Goal: Task Accomplishment & Management: Manage account settings

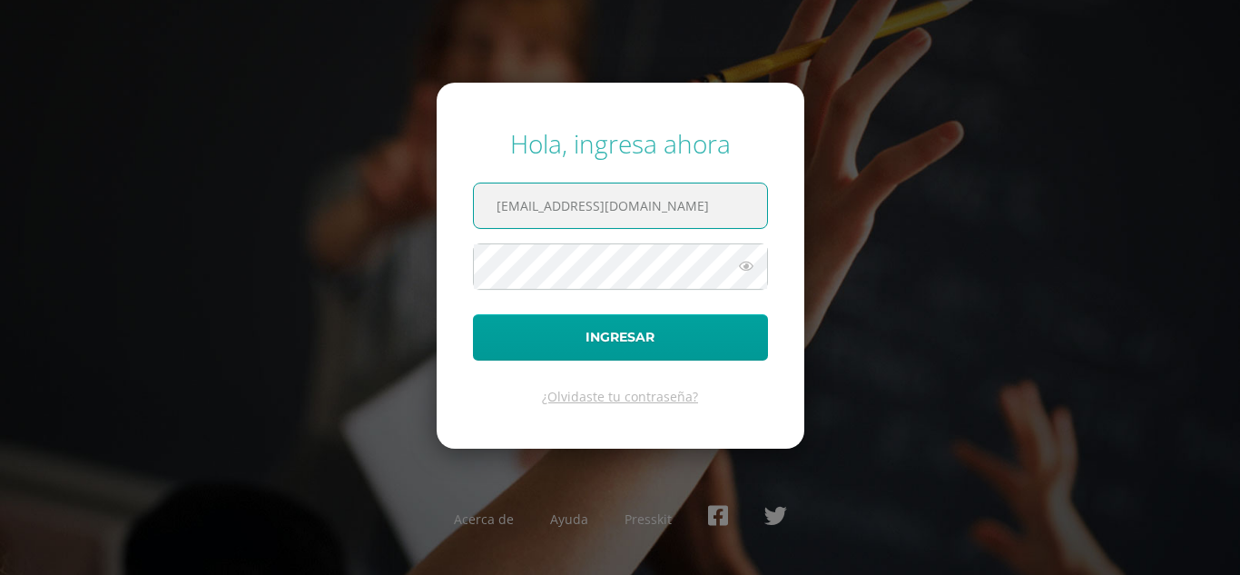
click at [706, 197] on input "extracurricular2@donbosco.edu.gt" at bounding box center [620, 205] width 293 height 44
type input "luis_pirir@donbosco.edu.gt"
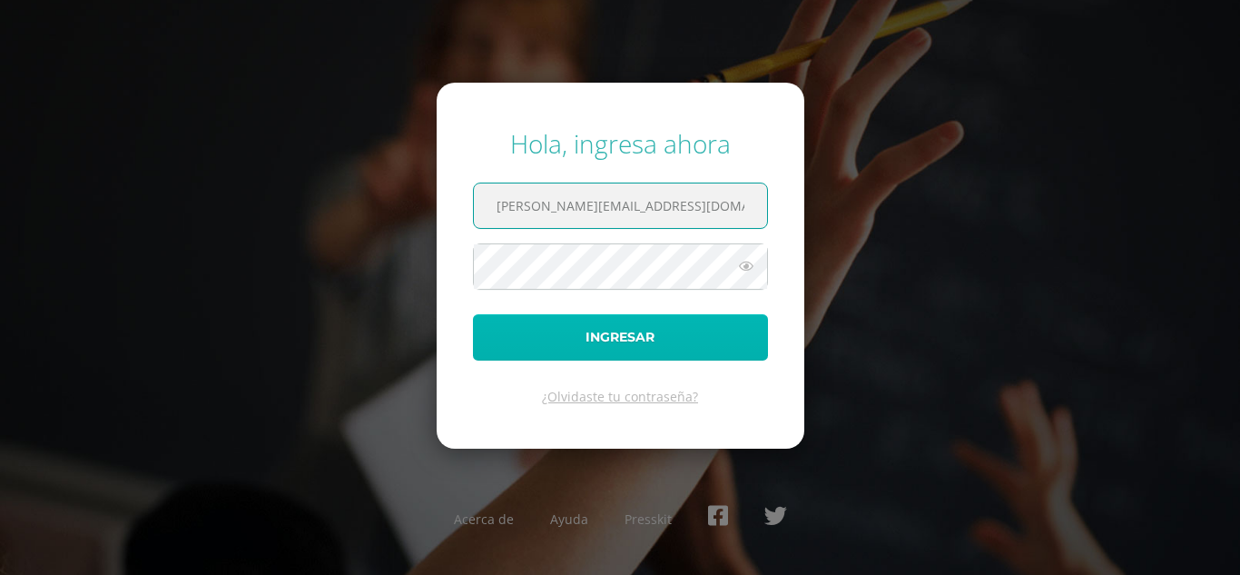
click at [620, 349] on button "Ingresar" at bounding box center [620, 337] width 295 height 46
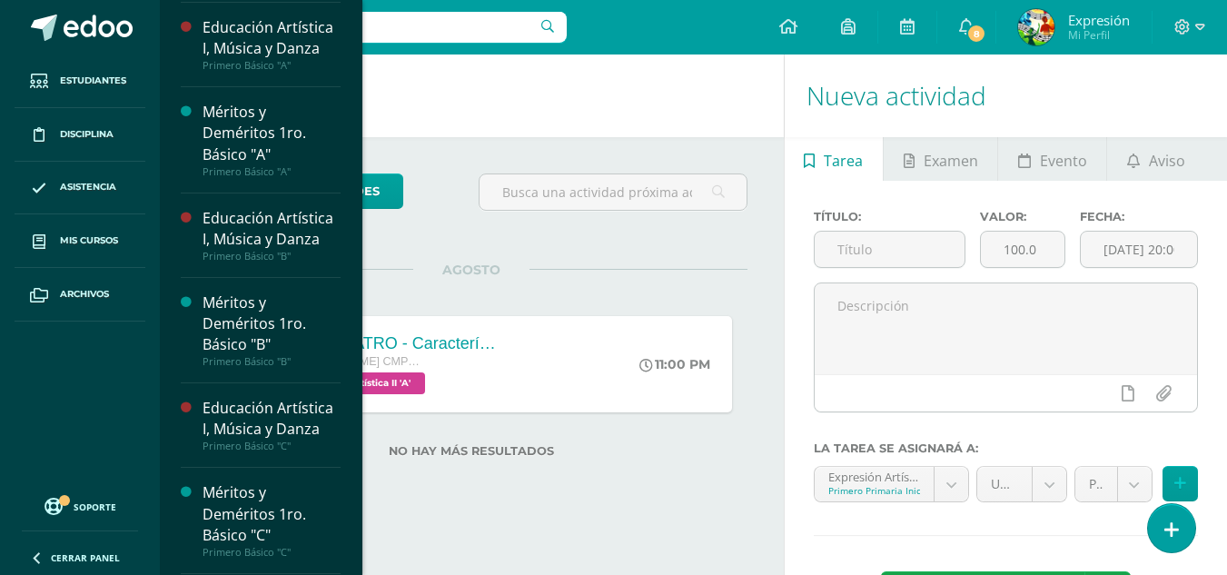
scroll to position [1179, 0]
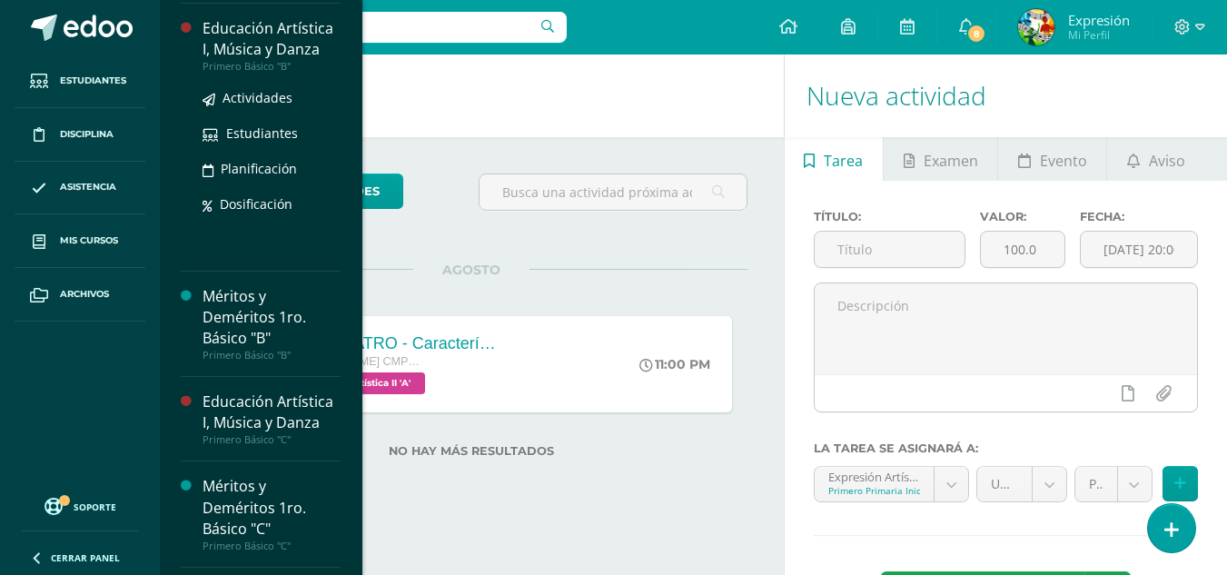
click at [274, 60] on div "Educación Artística I, Música y Danza" at bounding box center [271, 39] width 138 height 42
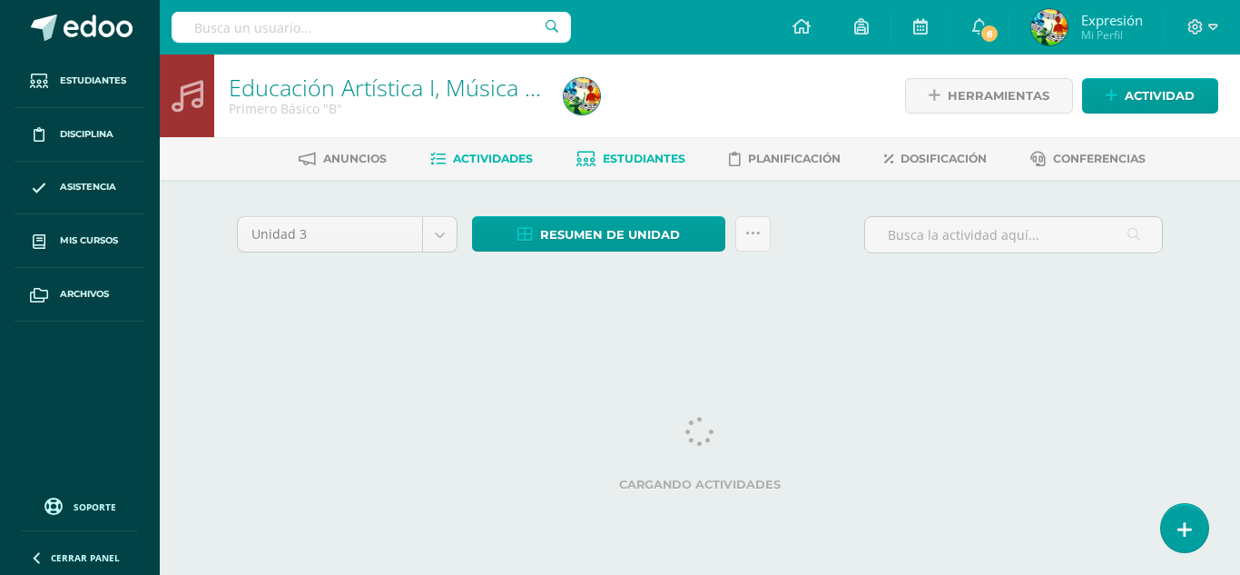
click at [647, 156] on span "Estudiantes" at bounding box center [644, 159] width 83 height 14
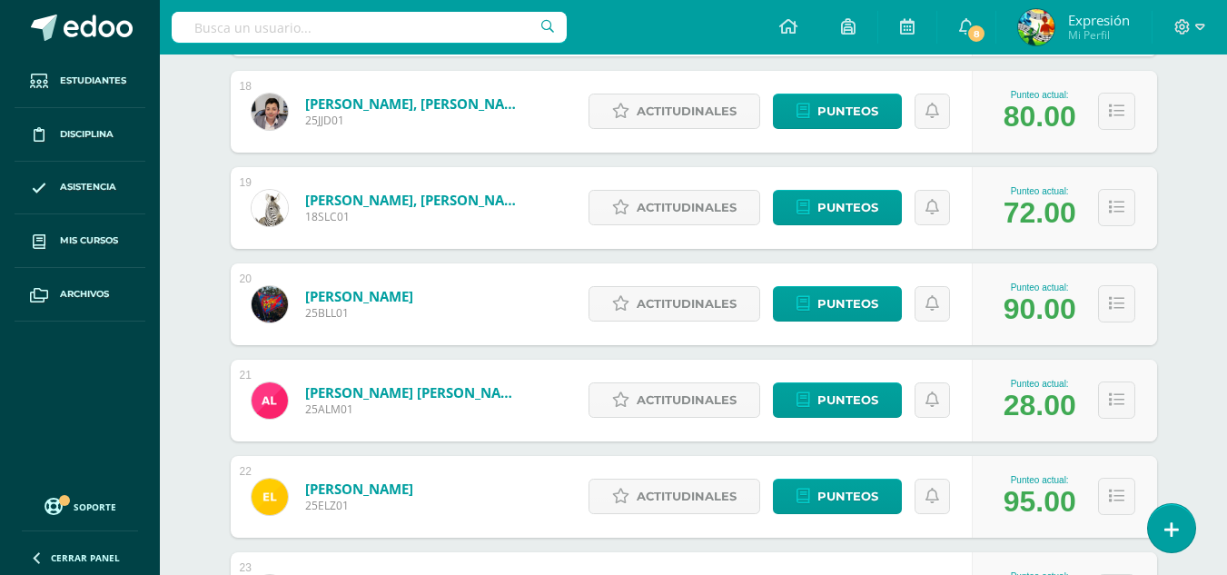
scroll to position [2063, 0]
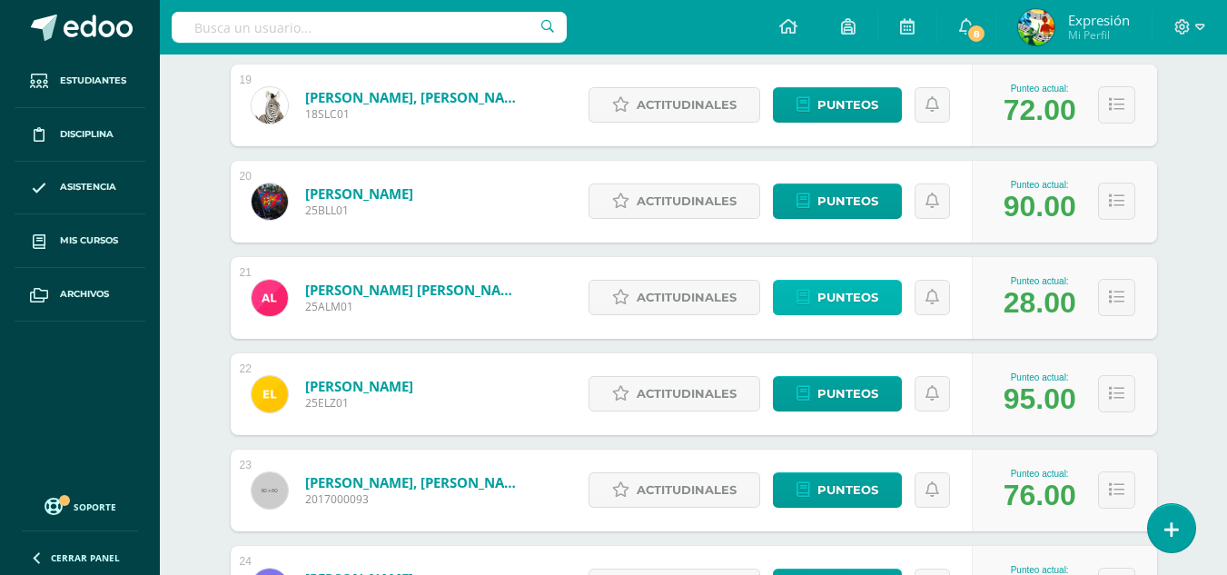
click at [845, 301] on span "Punteos" at bounding box center [847, 298] width 61 height 34
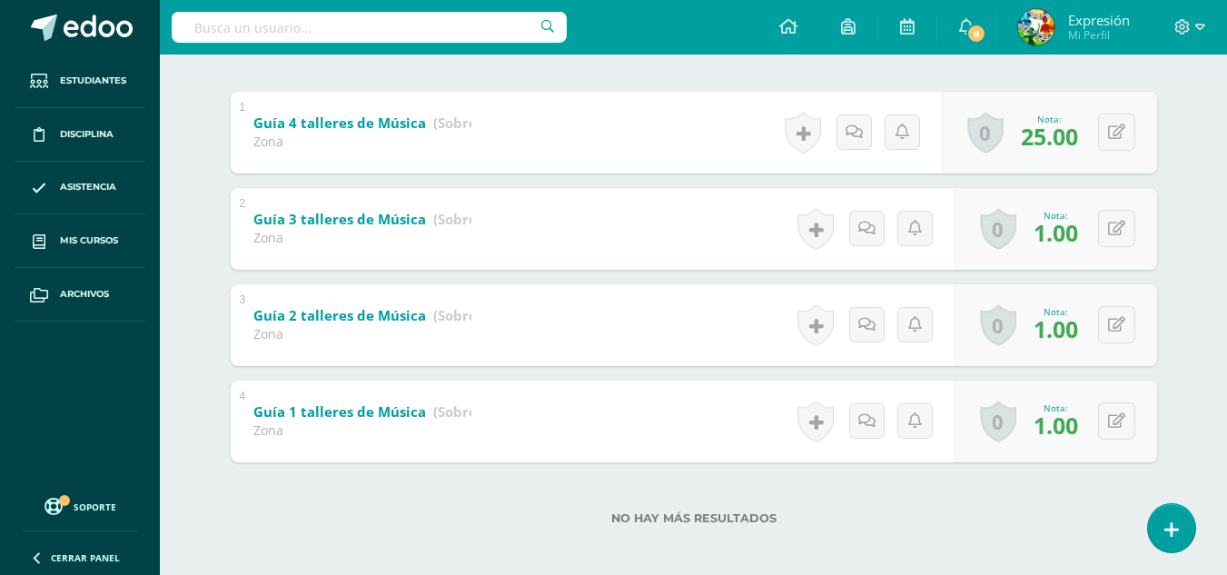
scroll to position [363, 0]
click at [1121, 414] on icon at bounding box center [1116, 418] width 17 height 15
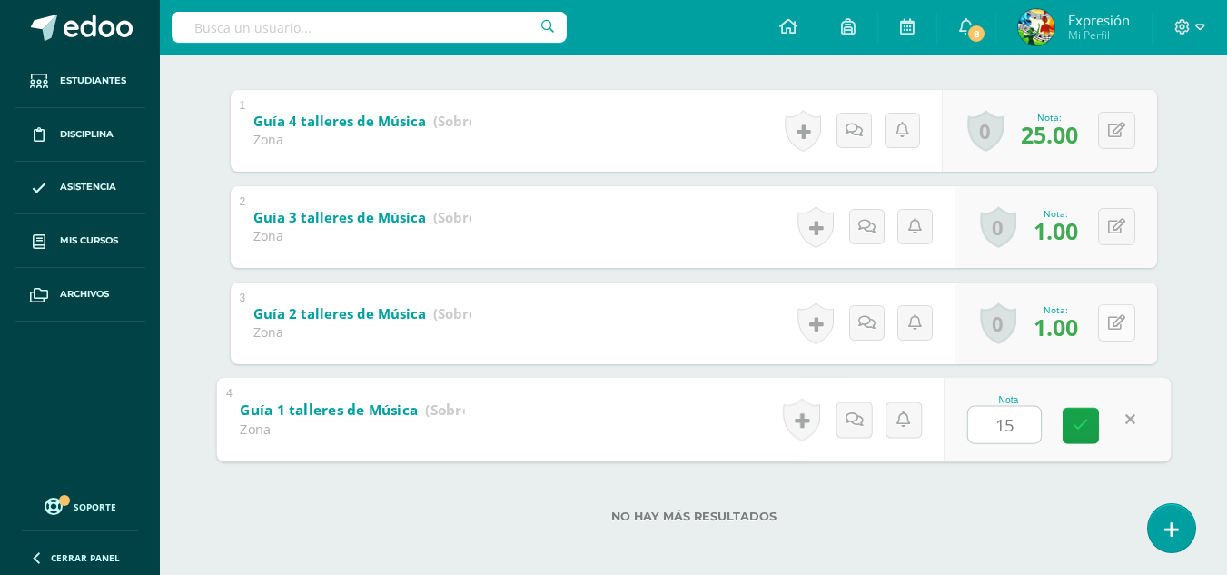
type input "15"
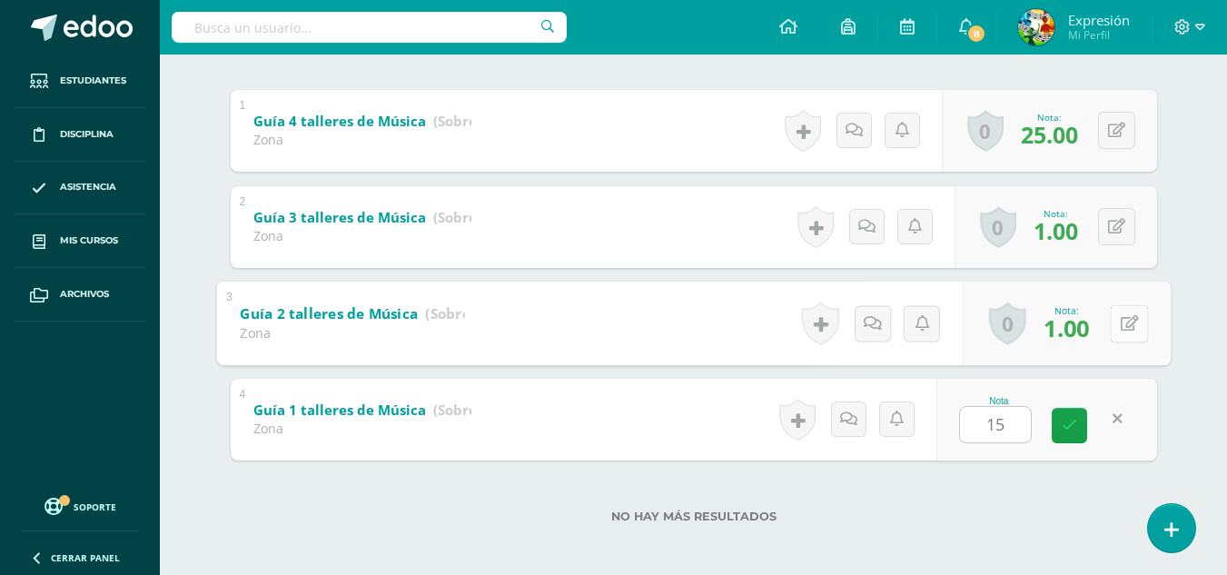
click at [1129, 320] on button at bounding box center [1129, 323] width 38 height 38
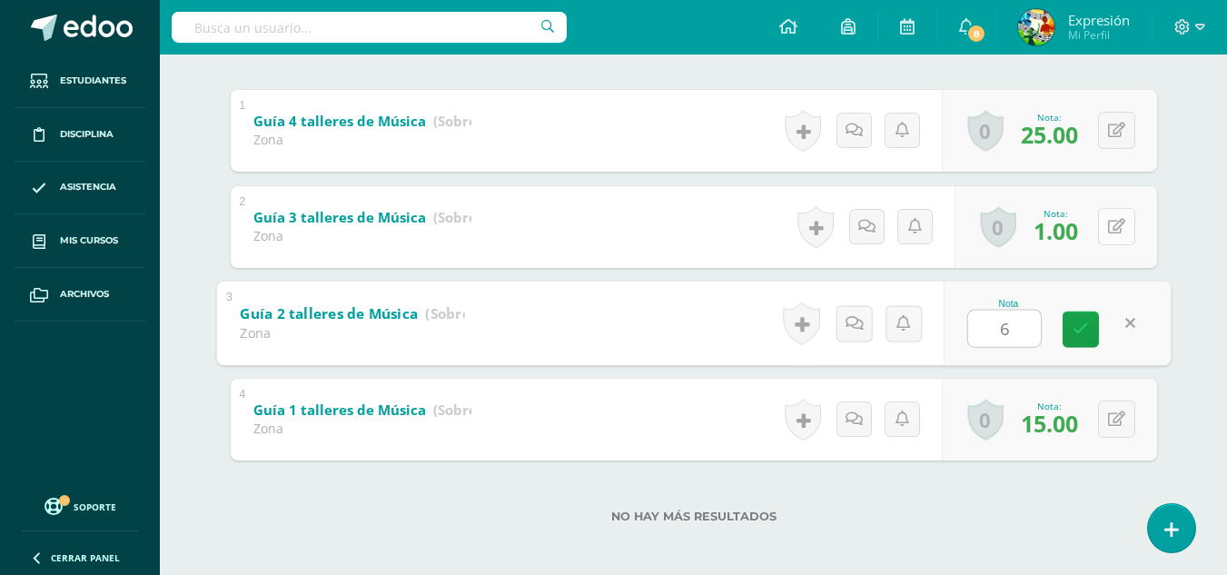
type input "6"
click at [1111, 227] on button at bounding box center [1116, 226] width 37 height 37
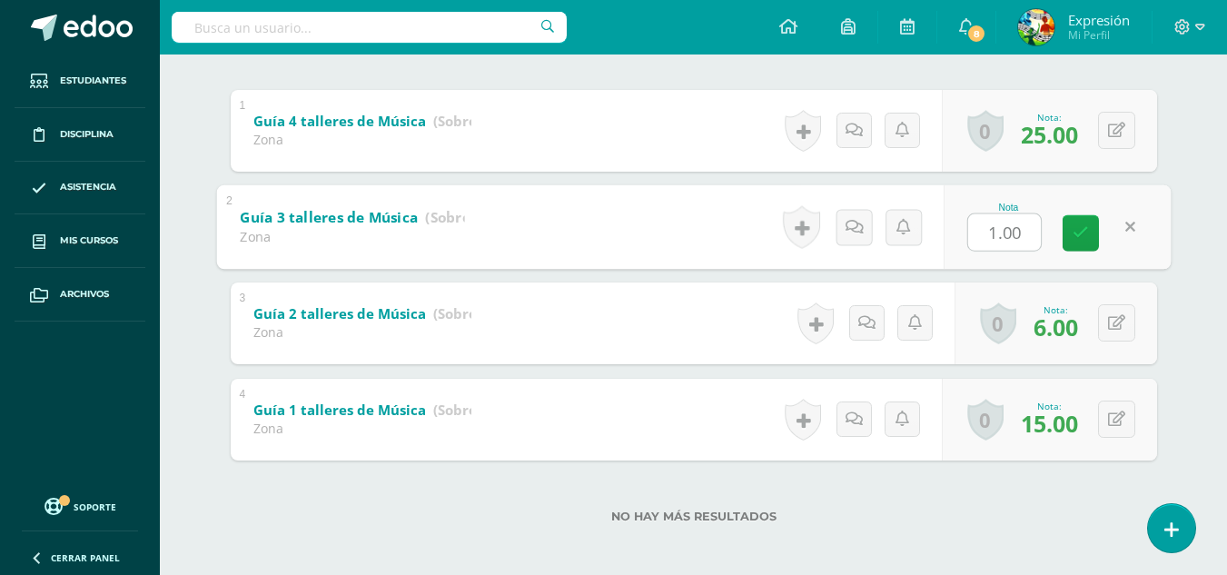
type input "6"
click at [1091, 228] on link at bounding box center [1080, 232] width 36 height 36
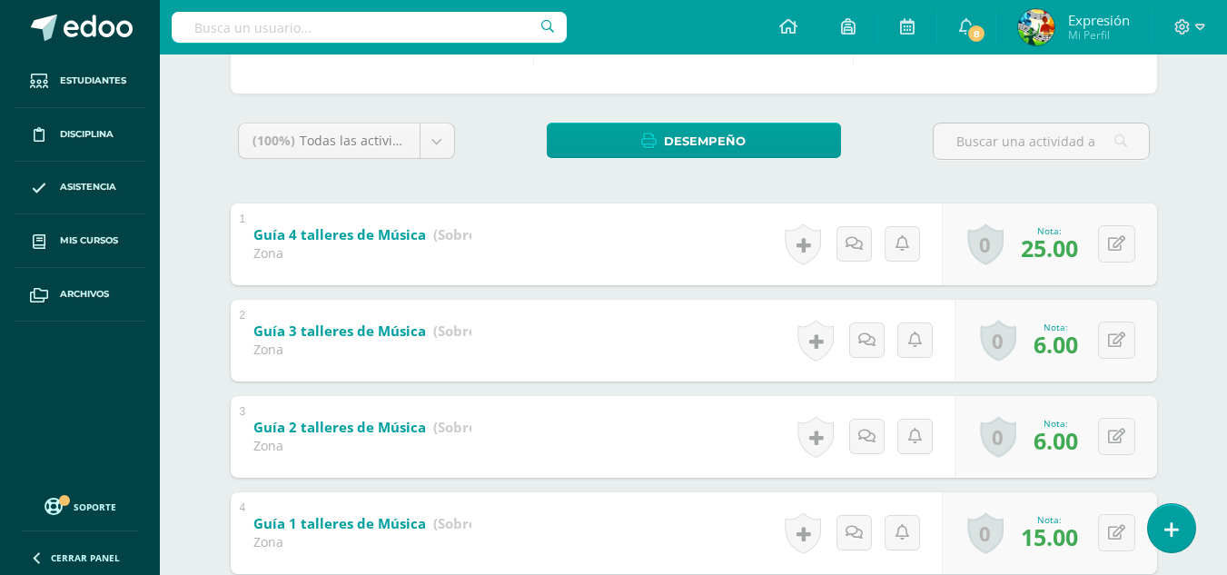
scroll to position [91, 0]
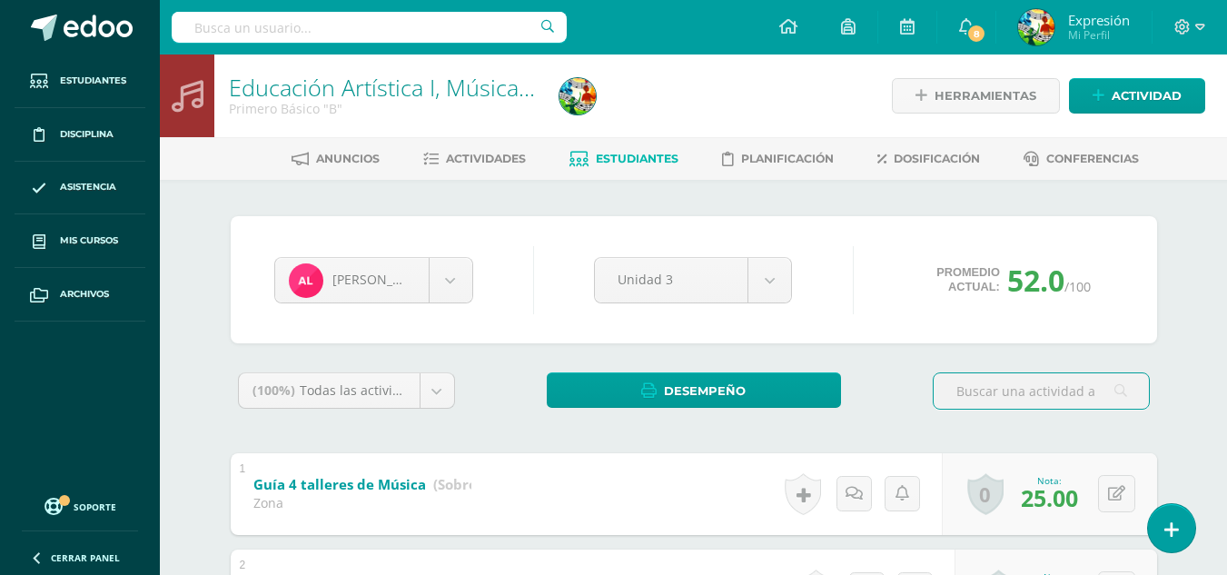
scroll to position [1189, 0]
click at [589, 235] on div "[PERSON_NAME] [PERSON_NAME] [PERSON_NAME] [PERSON_NAME] [PERSON_NAME] [PERSON_N…" at bounding box center [694, 279] width 926 height 127
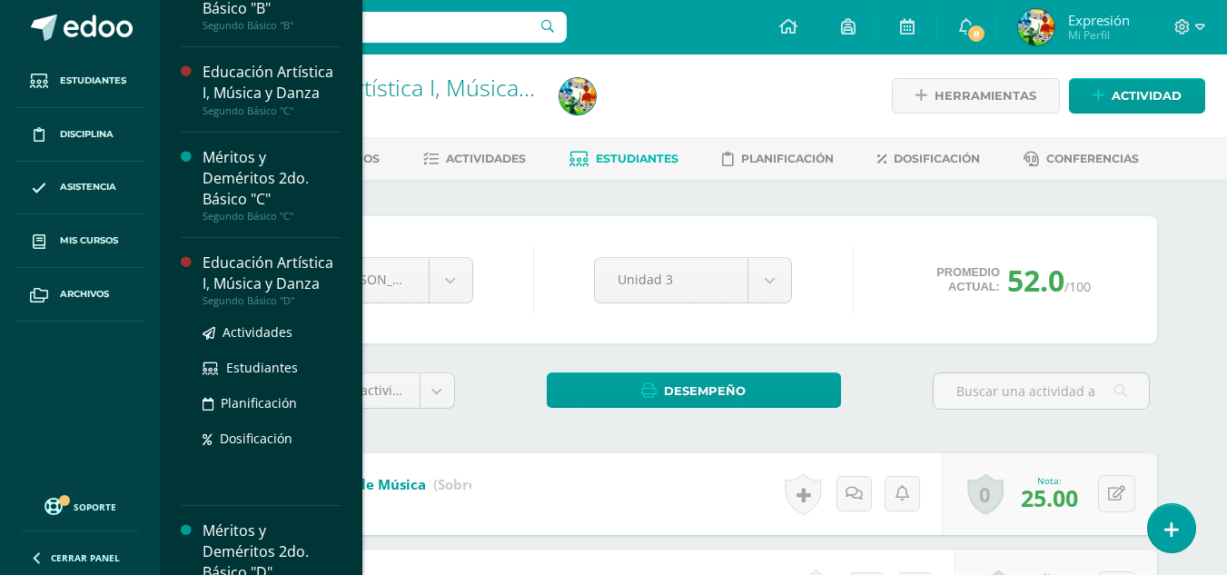
scroll to position [2276, 0]
click at [254, 291] on div "Educación Artística I, Música y Danza" at bounding box center [271, 274] width 138 height 42
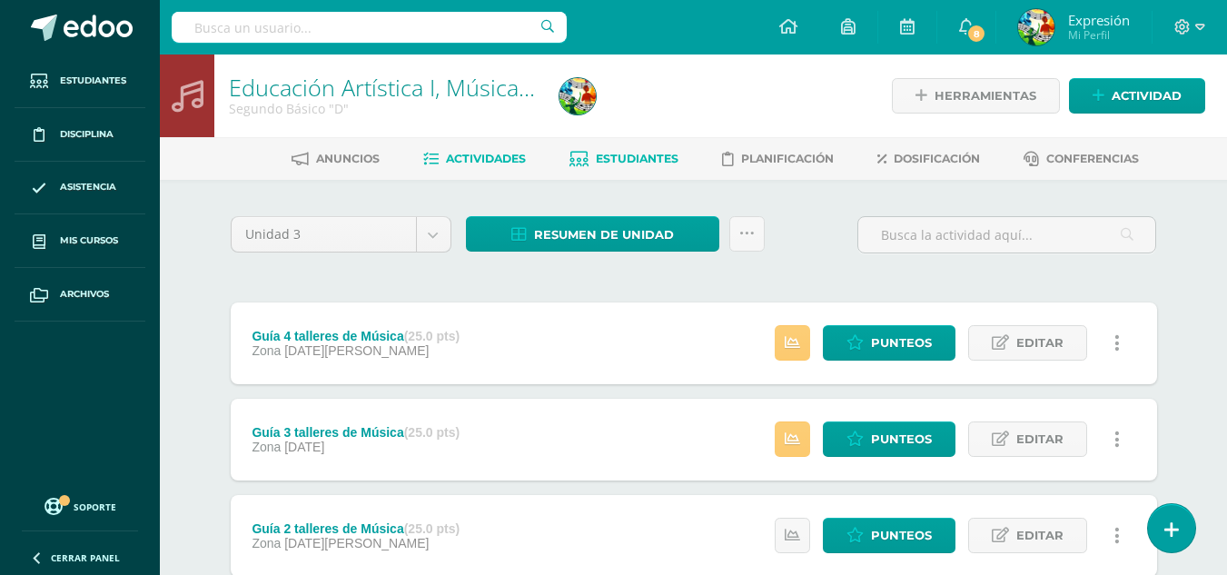
click at [623, 163] on span "Estudiantes" at bounding box center [637, 159] width 83 height 14
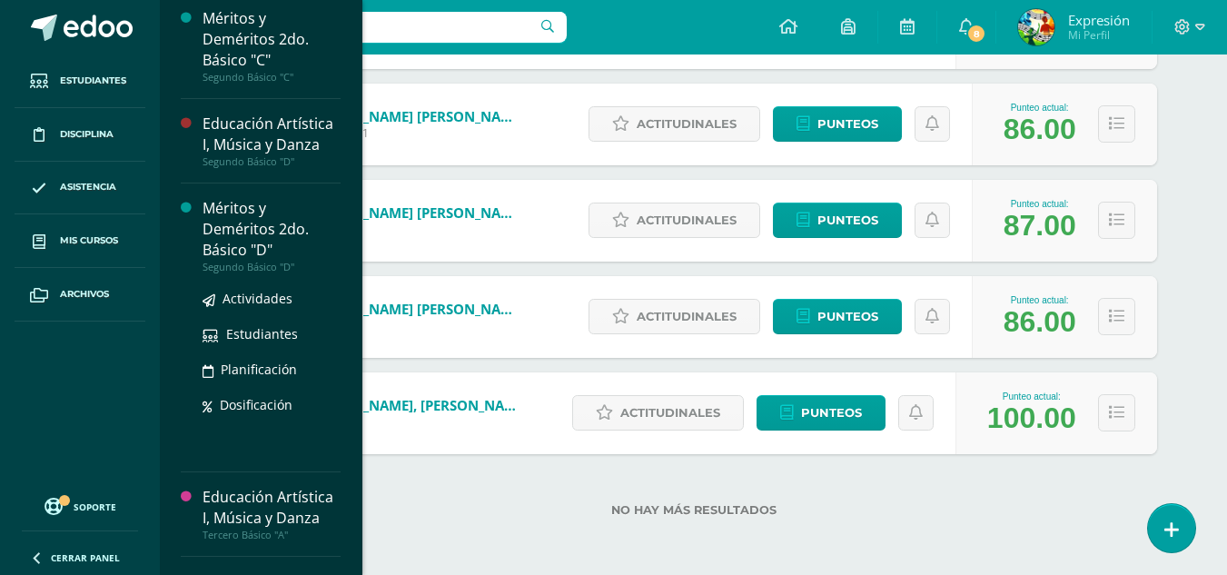
scroll to position [2235, 0]
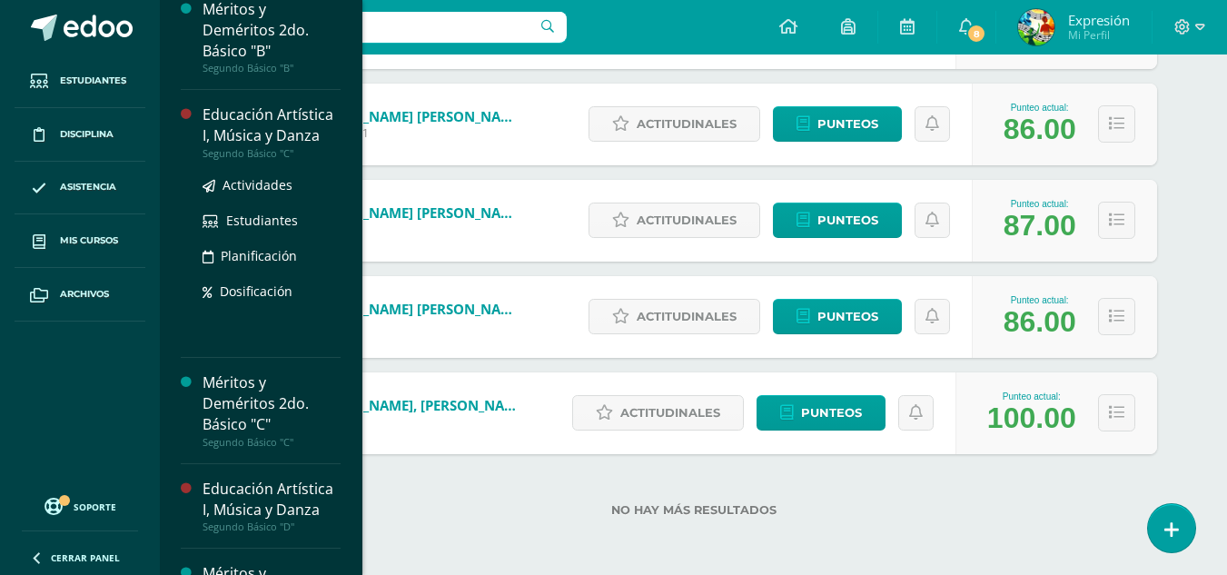
click at [258, 146] on div "Educación Artística I, Música y Danza" at bounding box center [271, 125] width 138 height 42
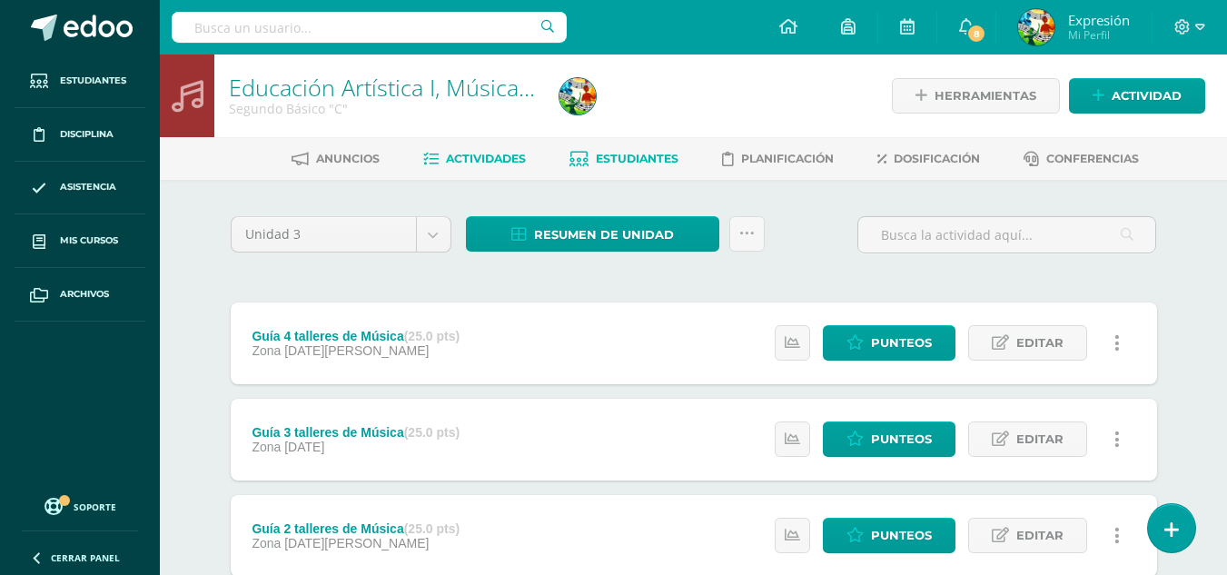
click at [617, 154] on span "Estudiantes" at bounding box center [637, 159] width 83 height 14
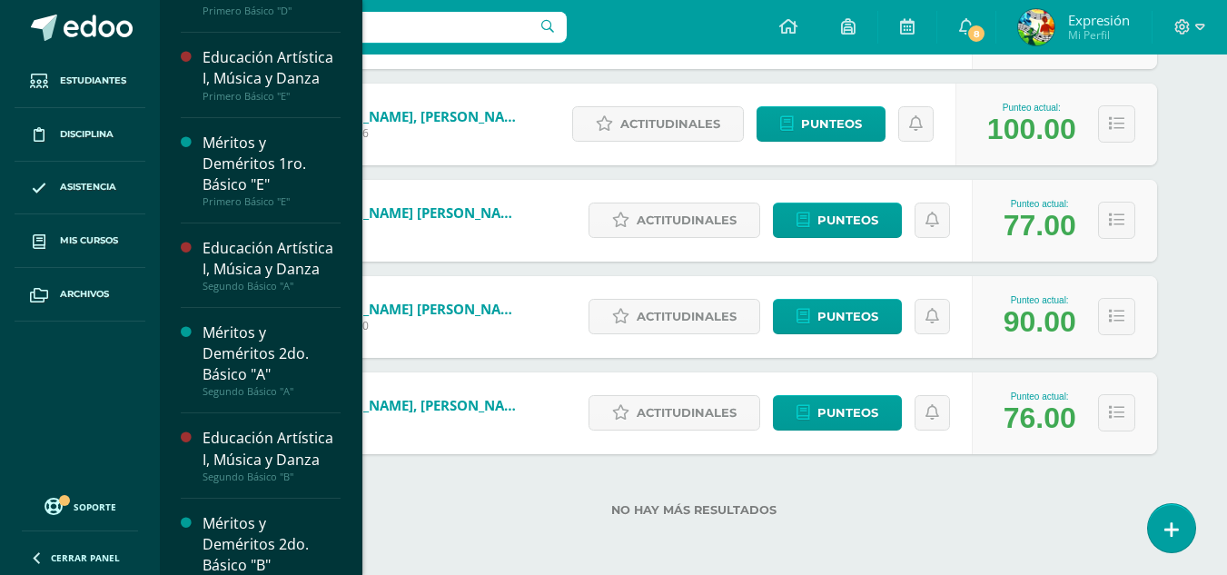
scroll to position [1995, 0]
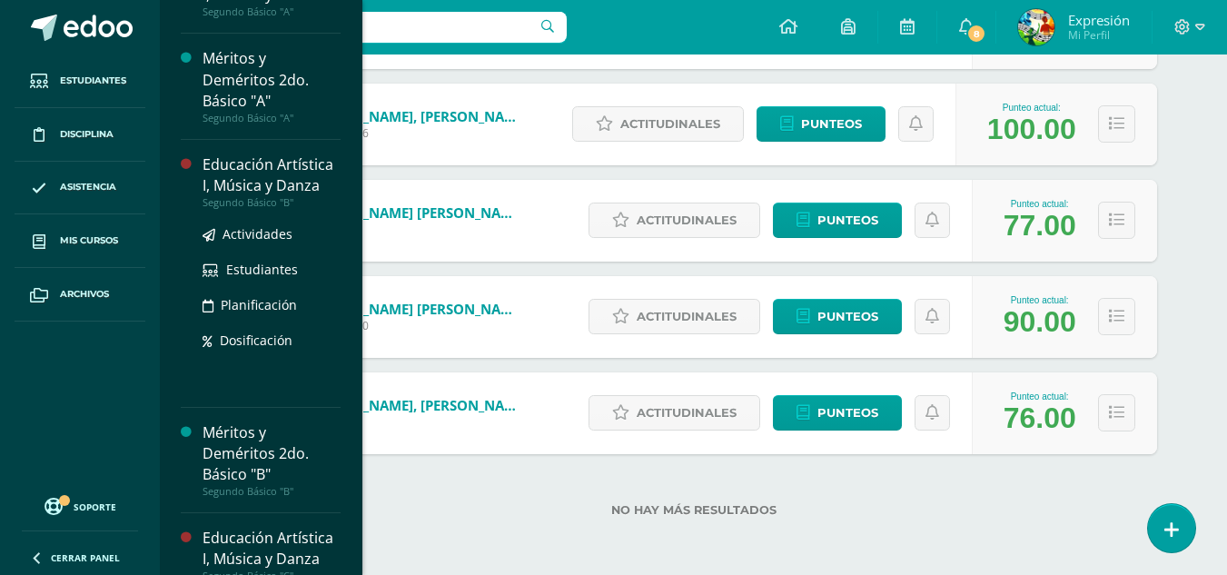
click at [257, 196] on div "Educación Artística I, Música y Danza" at bounding box center [271, 175] width 138 height 42
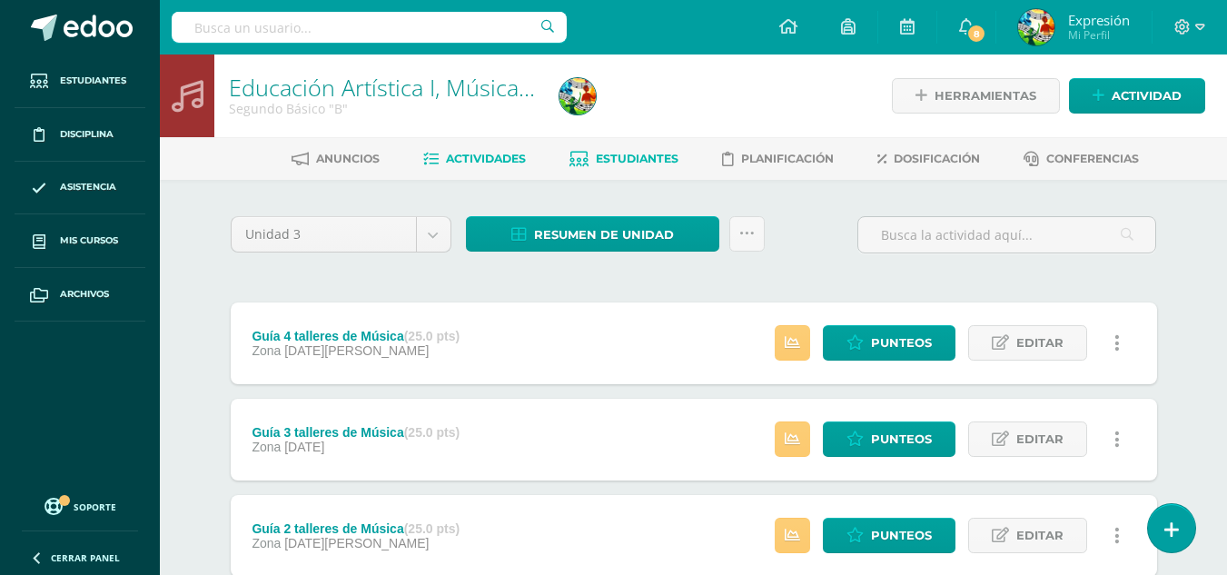
click at [621, 156] on span "Estudiantes" at bounding box center [637, 159] width 83 height 14
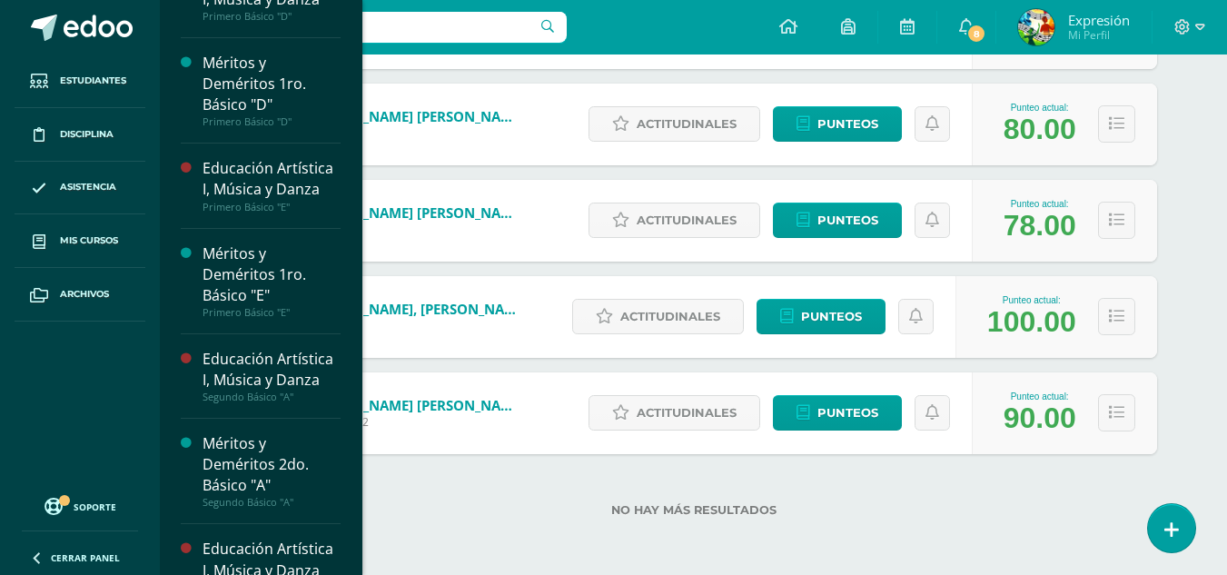
scroll to position [1802, 0]
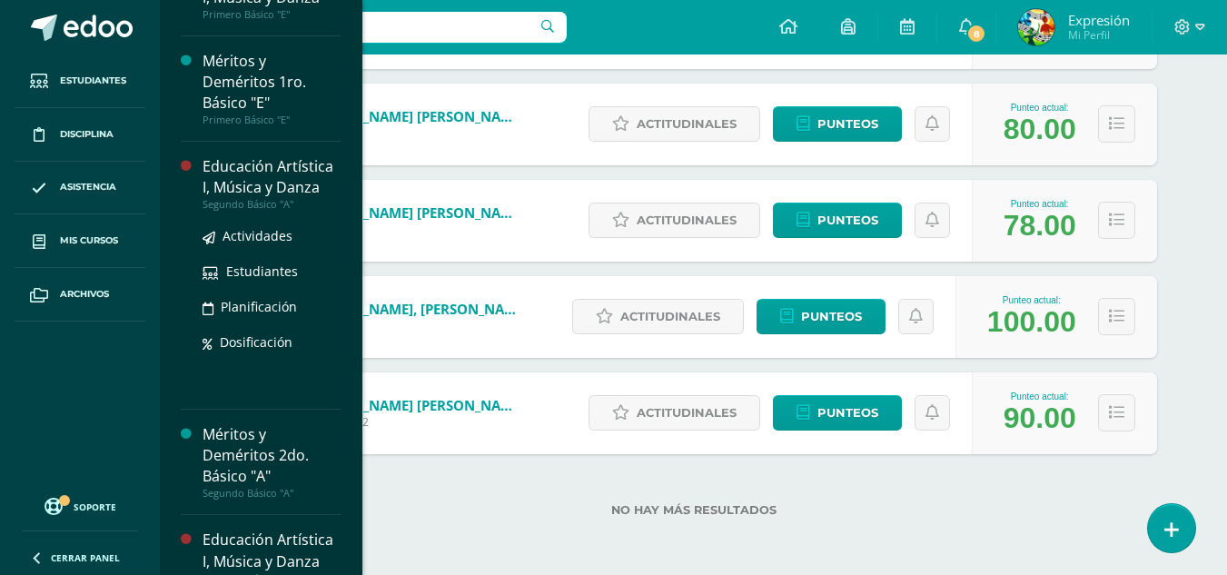
click at [271, 198] on div "Educación Artística I, Música y Danza" at bounding box center [271, 177] width 138 height 42
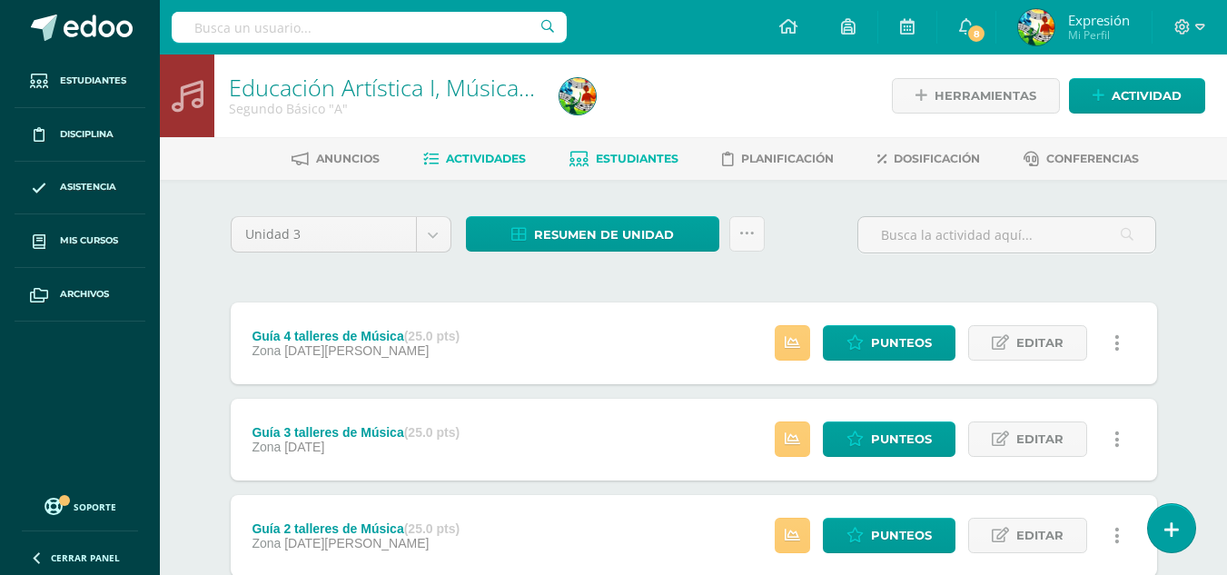
click at [637, 148] on link "Estudiantes" at bounding box center [623, 158] width 109 height 29
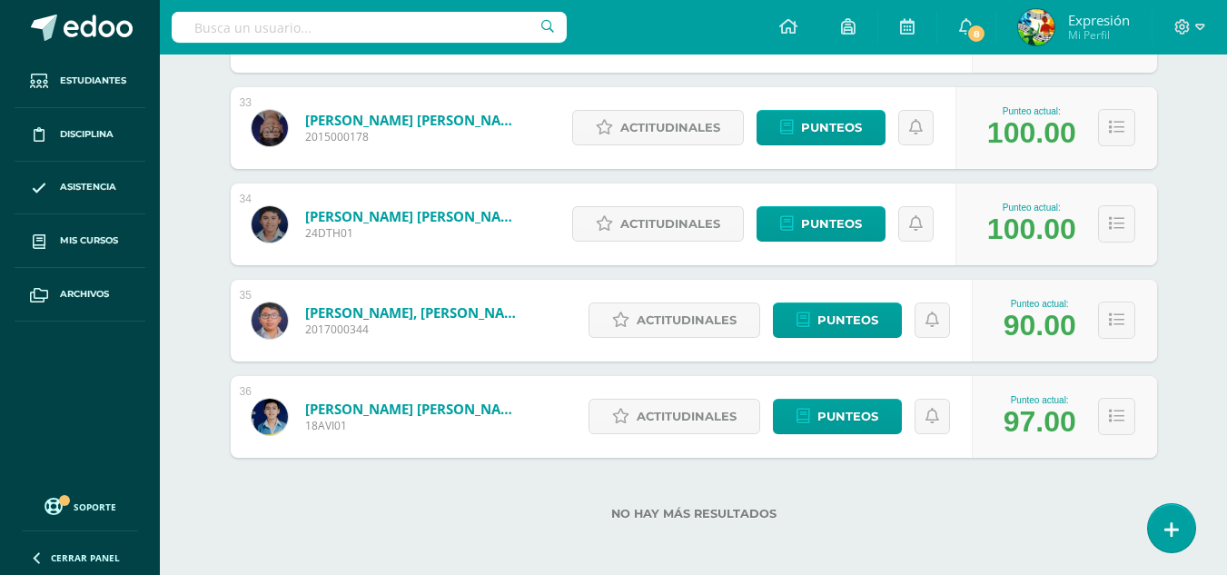
scroll to position [3391, 0]
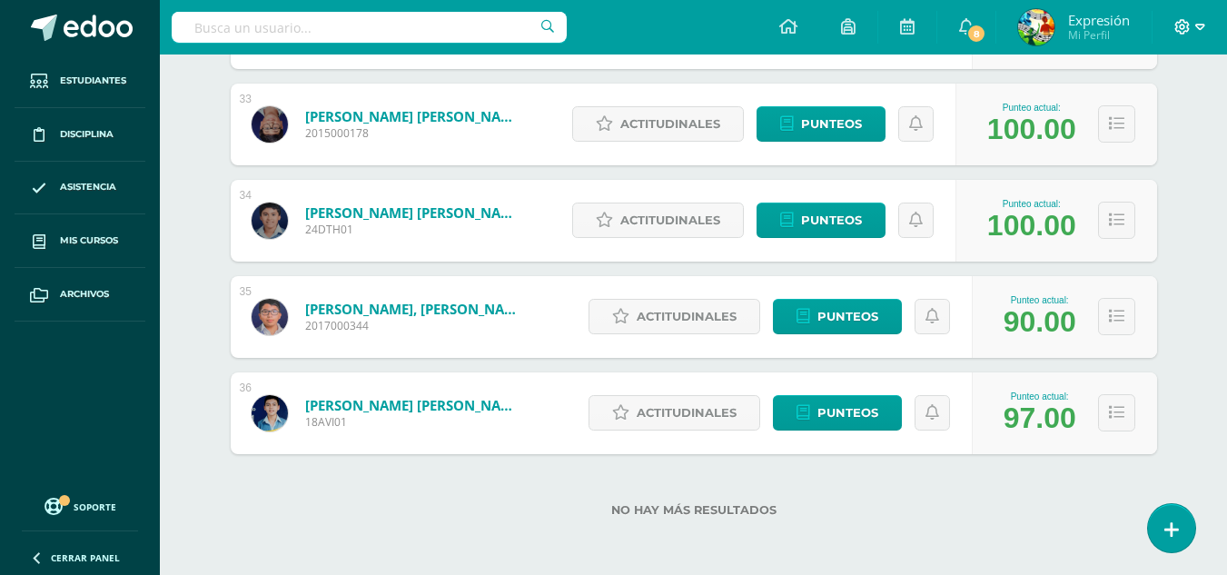
click at [1199, 27] on icon at bounding box center [1200, 27] width 10 height 16
click at [1161, 128] on span "Cerrar sesión" at bounding box center [1143, 123] width 82 height 17
